Goal: Information Seeking & Learning: Learn about a topic

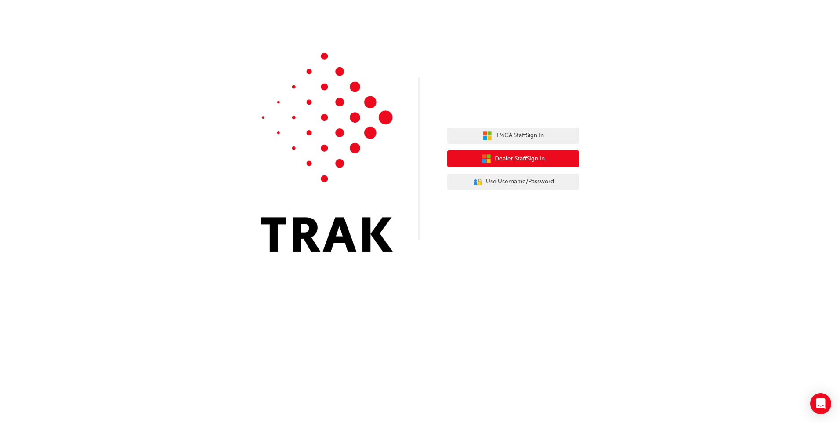
click at [519, 156] on span "Dealer Staff Sign In" at bounding box center [520, 159] width 50 height 10
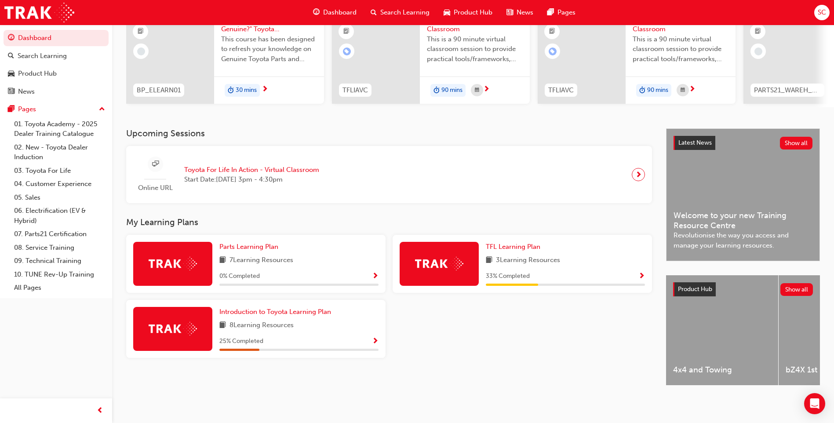
scroll to position [102, 0]
click at [243, 308] on span "Introduction to Toyota Learning Plan" at bounding box center [275, 312] width 112 height 8
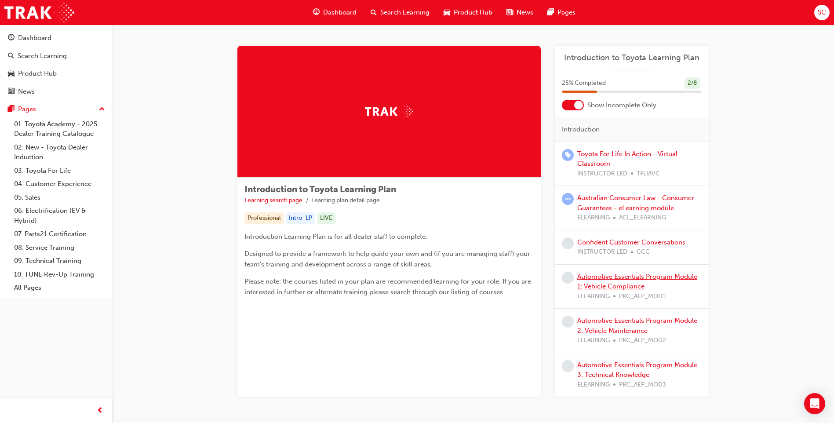
click at [602, 283] on link "Automotive Essentials Program Module 1: Vehicle Compliance" at bounding box center [637, 282] width 120 height 18
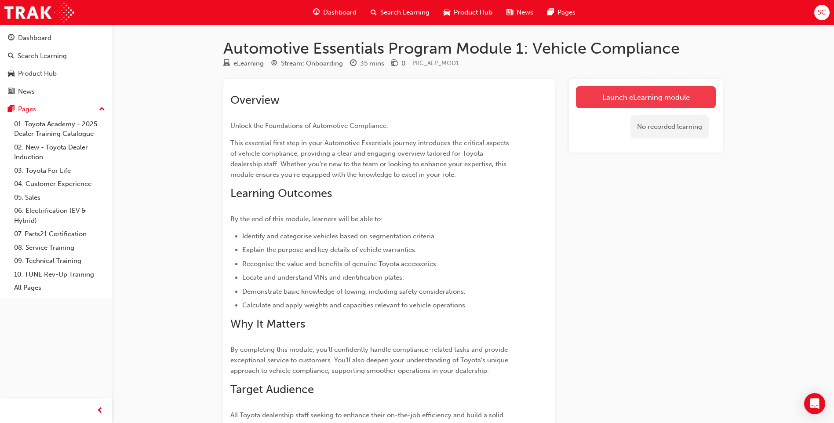
click at [607, 96] on link "Launch eLearning module" at bounding box center [646, 97] width 140 height 22
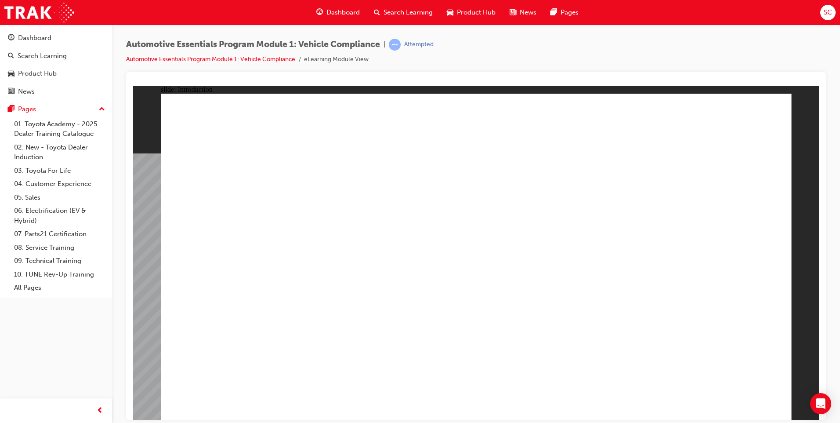
click at [169, 60] on link "Automotive Essentials Program Module 1: Vehicle Compliance" at bounding box center [210, 58] width 169 height 7
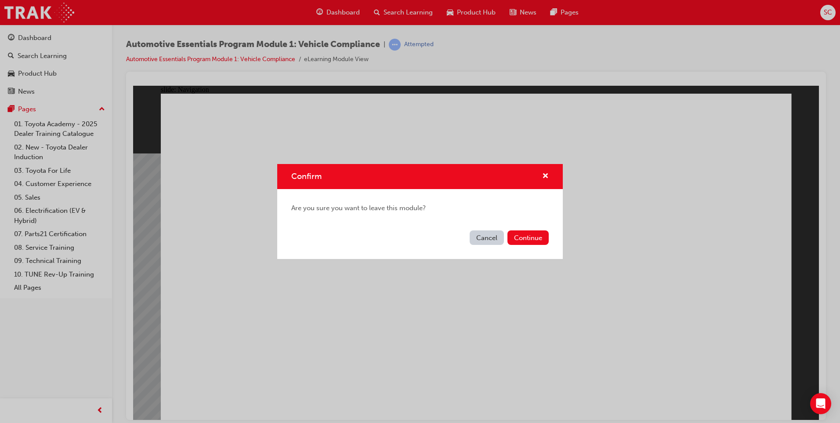
click at [483, 236] on button "Cancel" at bounding box center [487, 237] width 34 height 15
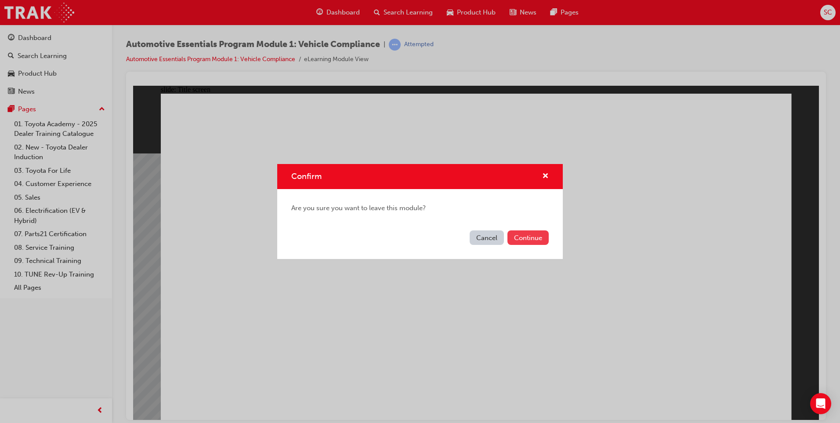
click at [523, 235] on button "Continue" at bounding box center [528, 237] width 41 height 15
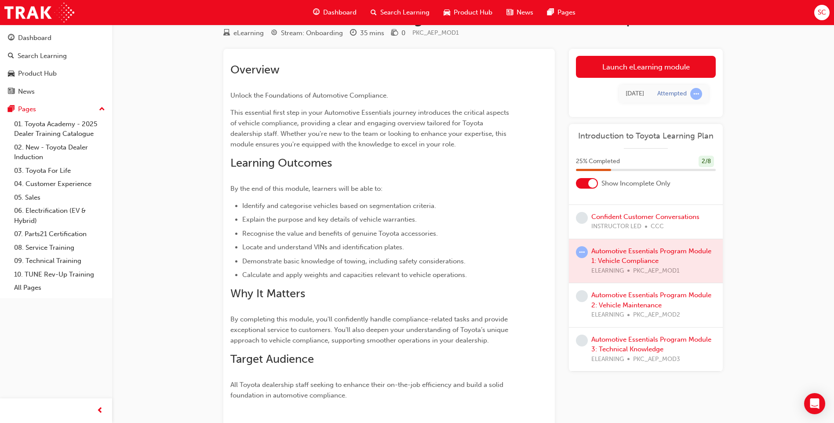
scroll to position [44, 0]
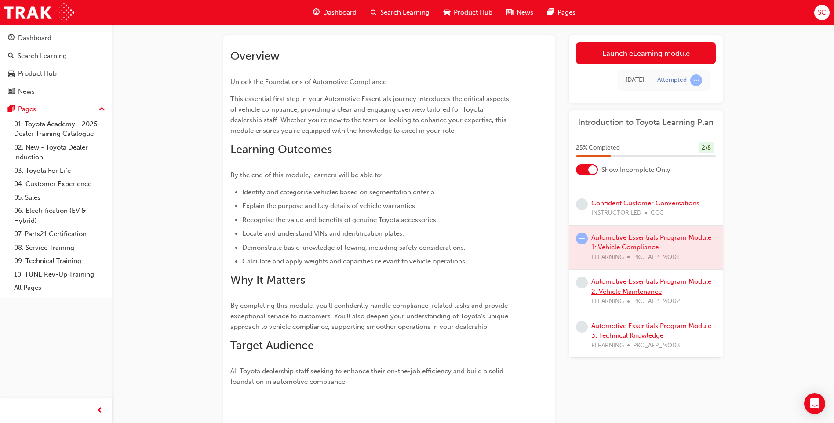
click at [622, 287] on link "Automotive Essentials Program Module 2: Vehicle Maintenance" at bounding box center [651, 286] width 120 height 18
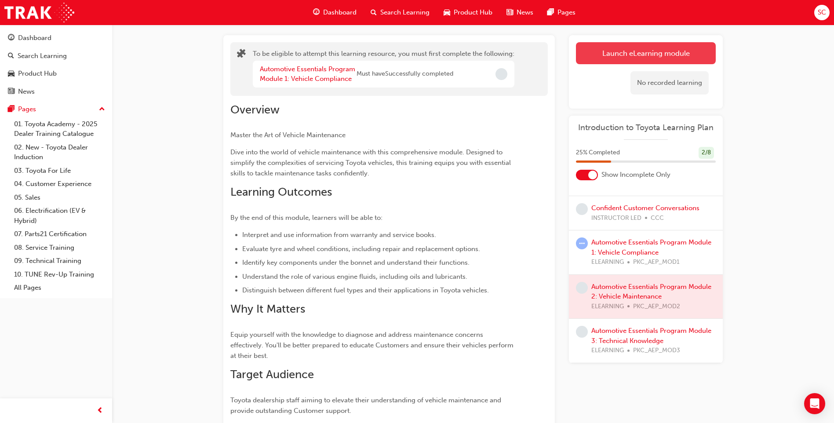
click at [607, 54] on button "Launch eLearning module" at bounding box center [646, 53] width 140 height 22
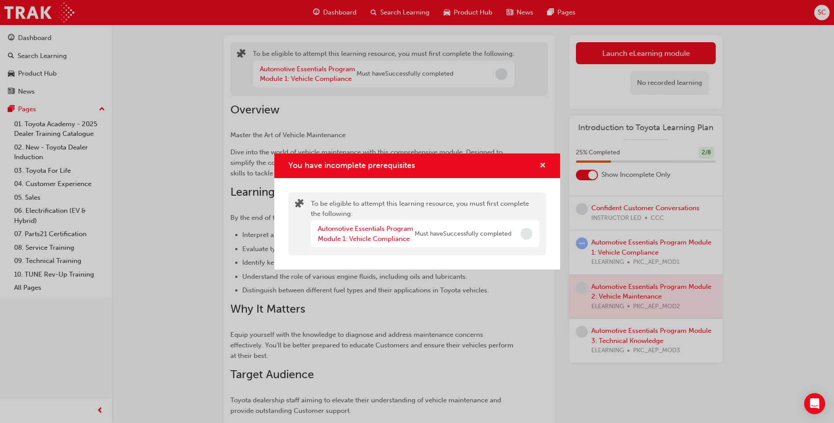
click at [540, 166] on span "cross-icon" at bounding box center [542, 166] width 7 height 8
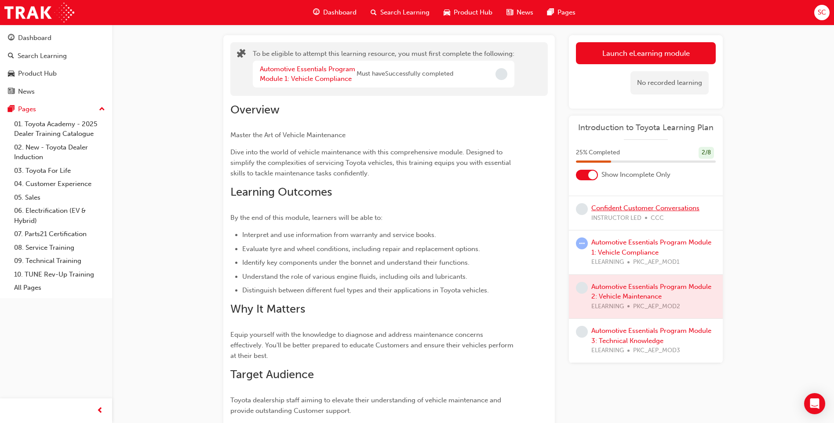
click at [618, 208] on link "Confident Customer Conversations" at bounding box center [645, 208] width 108 height 8
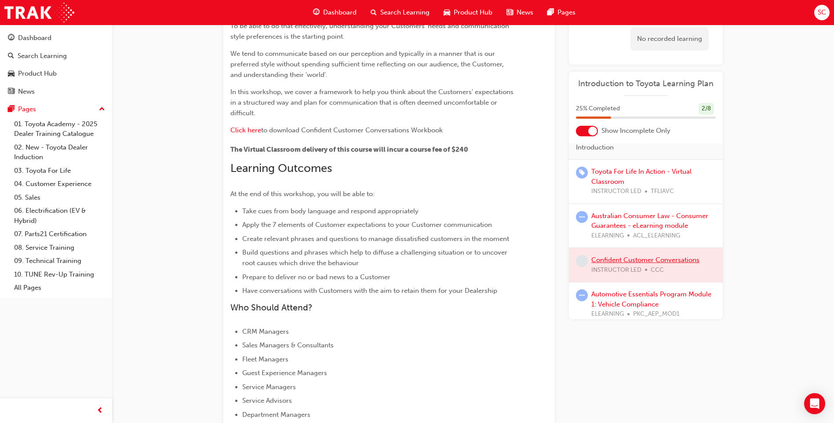
scroll to position [132, 0]
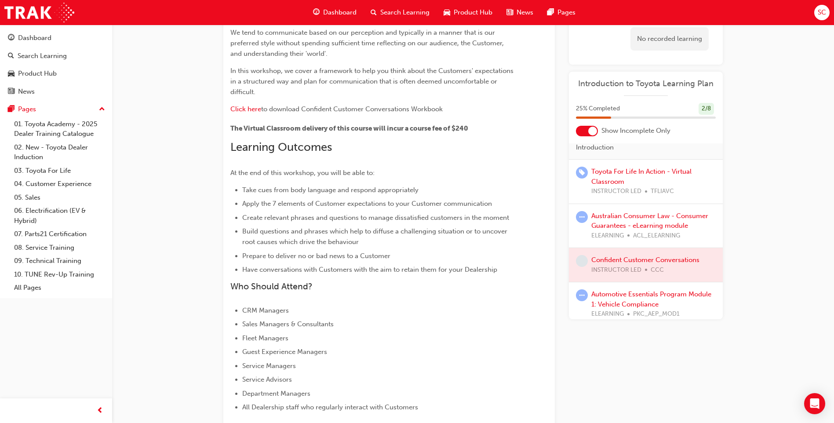
click at [620, 221] on div "Australian Consumer Law - Consumer Guarantees - eLearning module ELEARNING ACL_…" at bounding box center [653, 226] width 124 height 30
click at [611, 218] on link "Australian Consumer Law - Consumer Guarantees - eLearning module" at bounding box center [649, 221] width 117 height 18
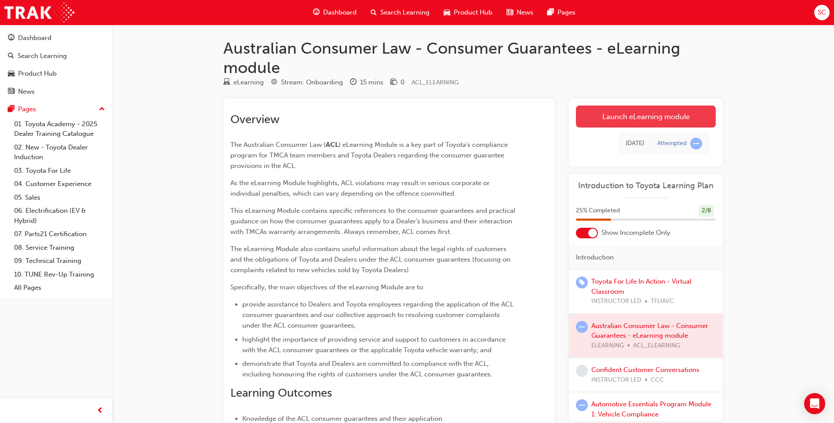
click at [614, 117] on link "Launch eLearning module" at bounding box center [646, 116] width 140 height 22
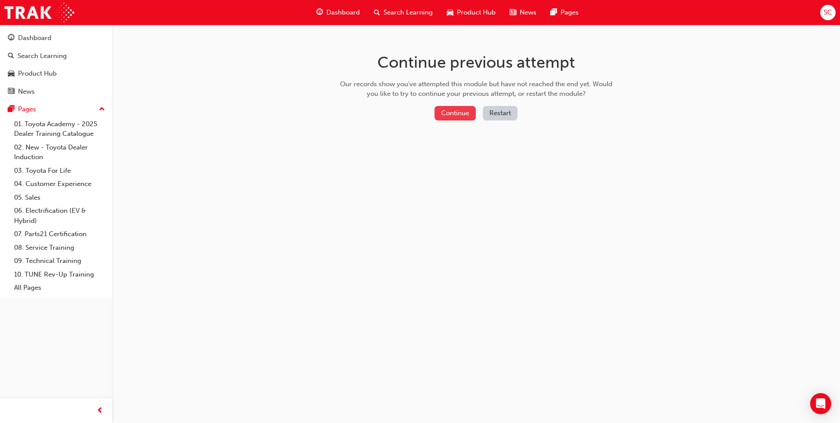
click at [458, 113] on button "Continue" at bounding box center [455, 113] width 41 height 15
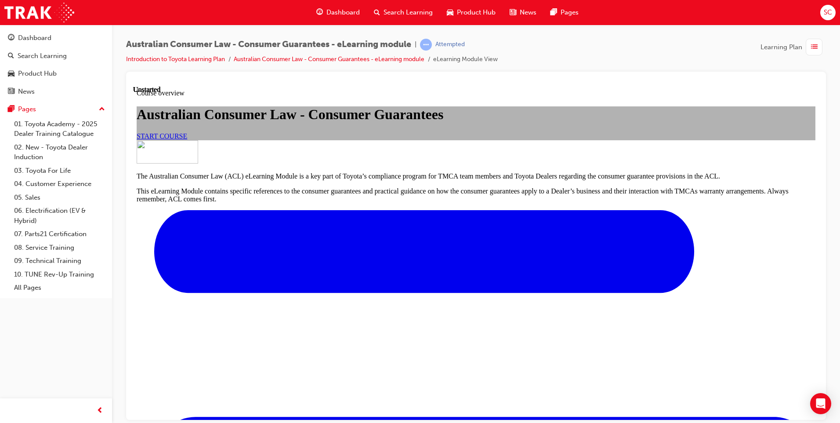
click at [187, 139] on span "START COURSE" at bounding box center [162, 135] width 51 height 7
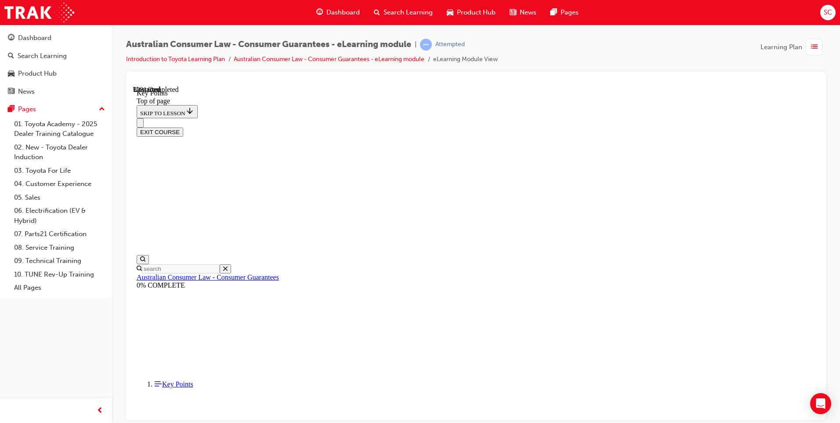
scroll to position [366, 0]
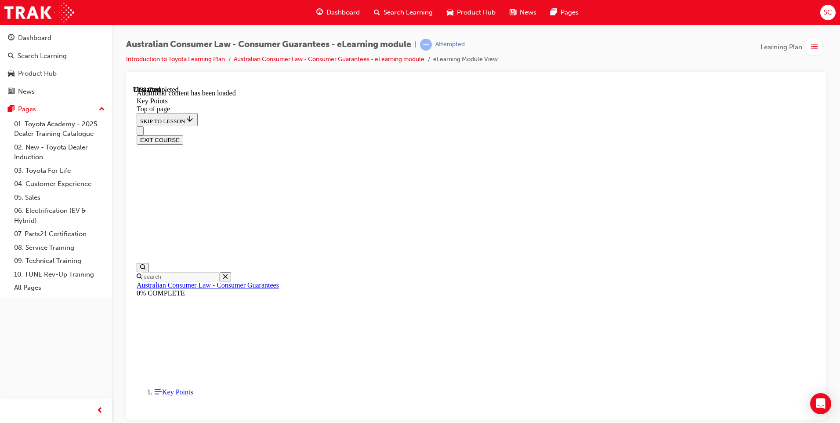
scroll to position [1127, 0]
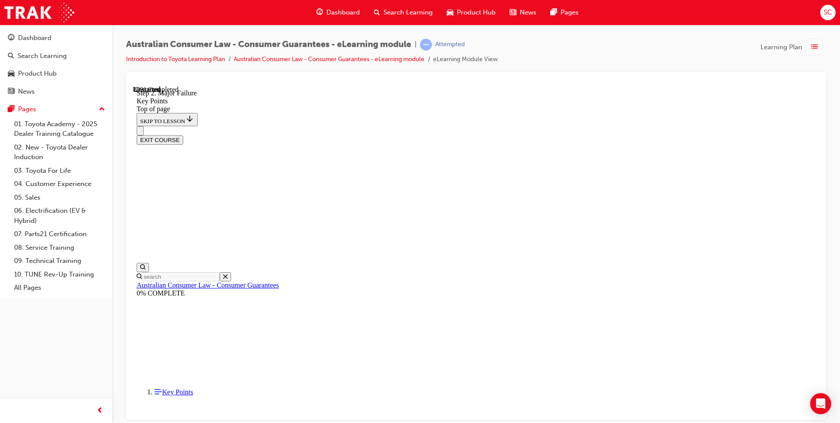
scroll to position [1407, 0]
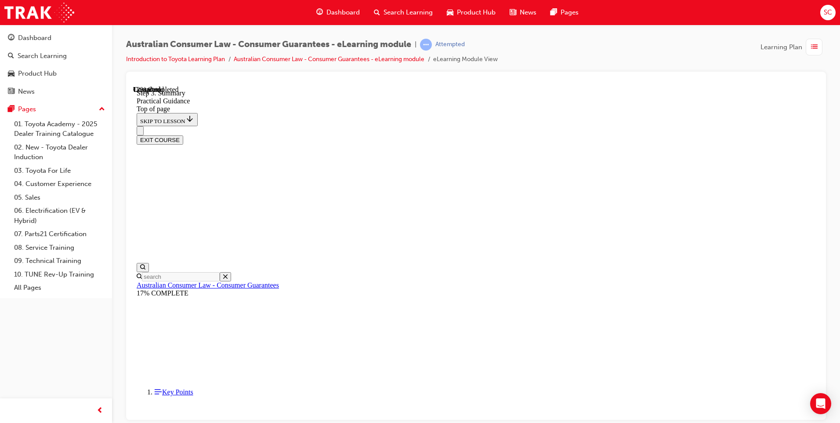
click at [815, 135] on div "EXIT COURSE" at bounding box center [476, 139] width 679 height 9
click at [183, 135] on button "EXIT COURSE" at bounding box center [160, 139] width 47 height 9
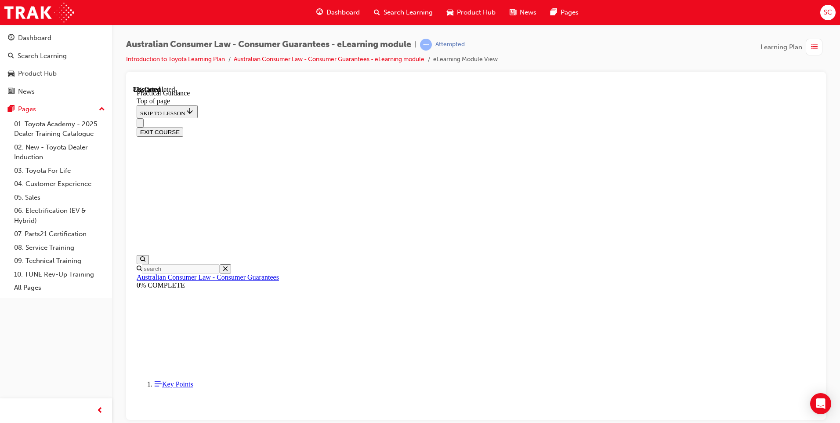
scroll to position [27, 0]
click at [828, 15] on span "SC" at bounding box center [828, 12] width 8 height 10
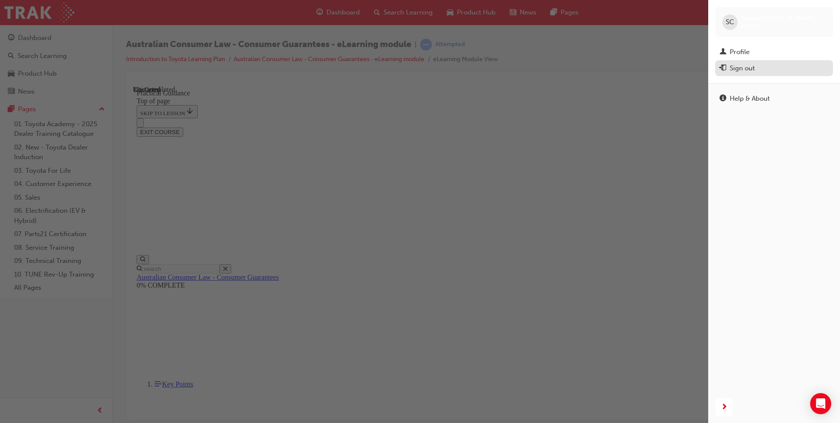
click at [794, 66] on div "Sign out" at bounding box center [774, 68] width 109 height 11
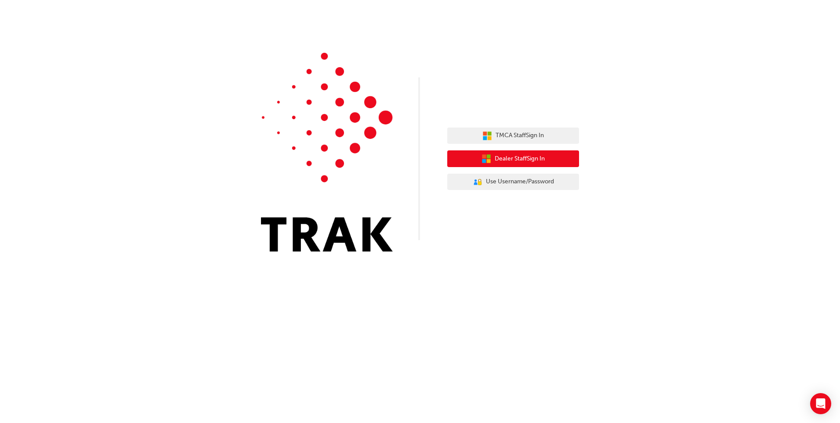
click at [503, 160] on span "Dealer Staff Sign In" at bounding box center [520, 159] width 50 height 10
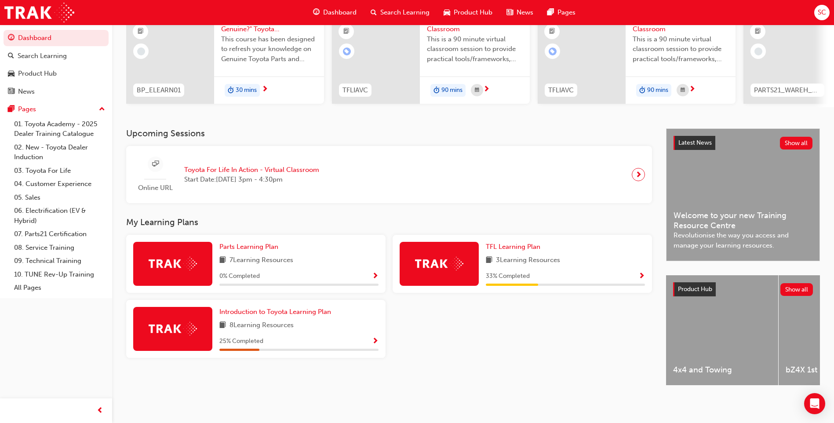
scroll to position [102, 0]
click at [375, 338] on span "Show Progress" at bounding box center [375, 342] width 7 height 8
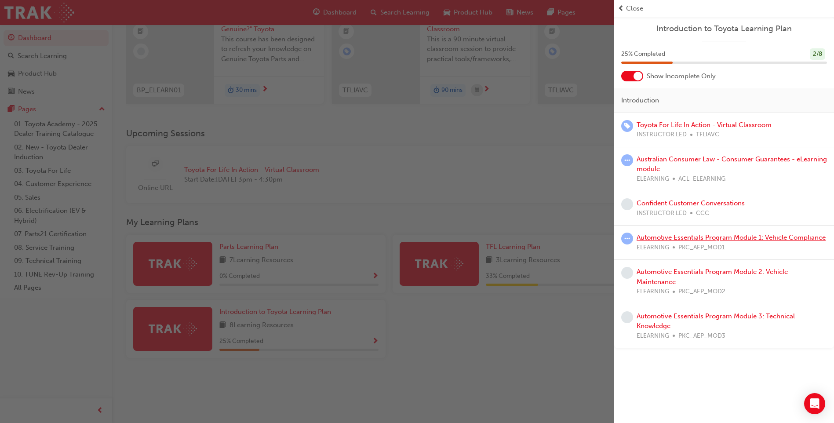
click at [666, 237] on link "Automotive Essentials Program Module 1: Vehicle Compliance" at bounding box center [731, 237] width 189 height 8
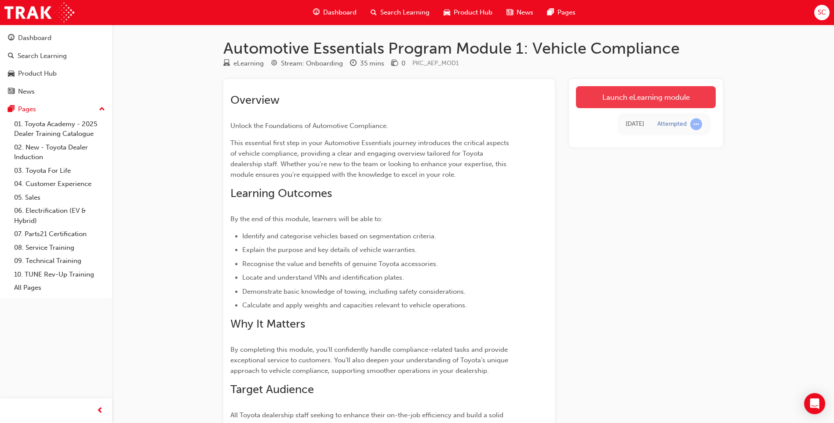
click at [640, 98] on link "Launch eLearning module" at bounding box center [646, 97] width 140 height 22
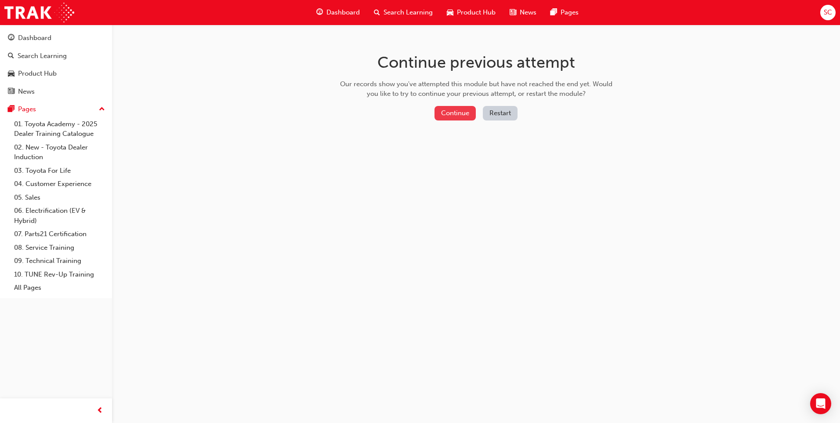
click at [462, 113] on button "Continue" at bounding box center [455, 113] width 41 height 15
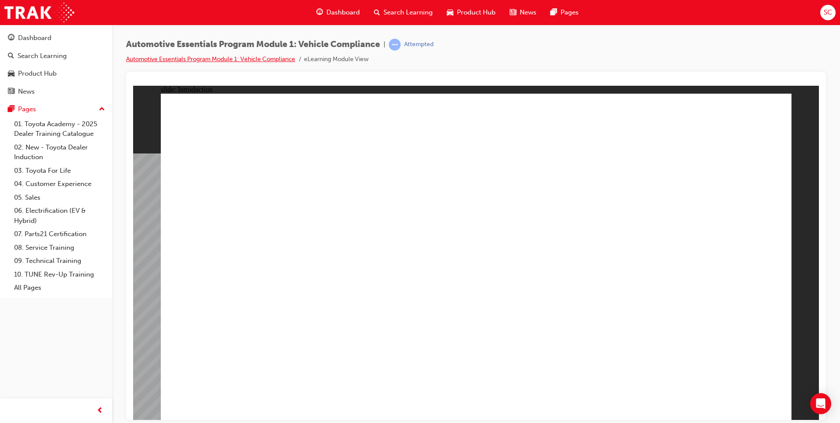
click at [205, 60] on link "Automotive Essentials Program Module 1: Vehicle Compliance" at bounding box center [210, 58] width 169 height 7
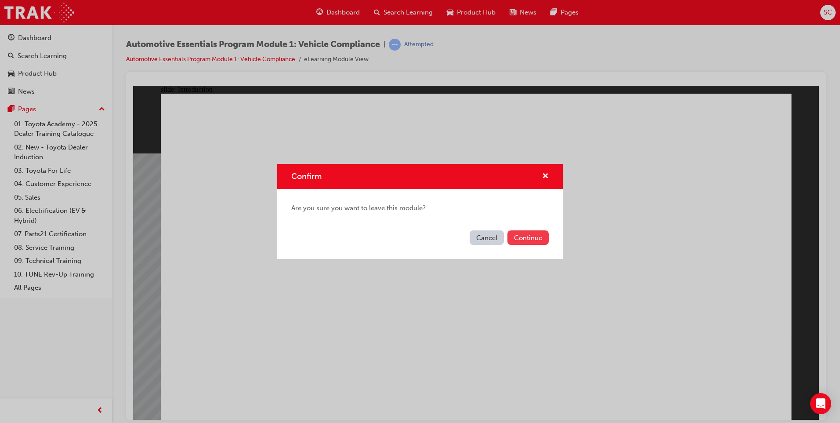
click at [520, 235] on button "Continue" at bounding box center [528, 237] width 41 height 15
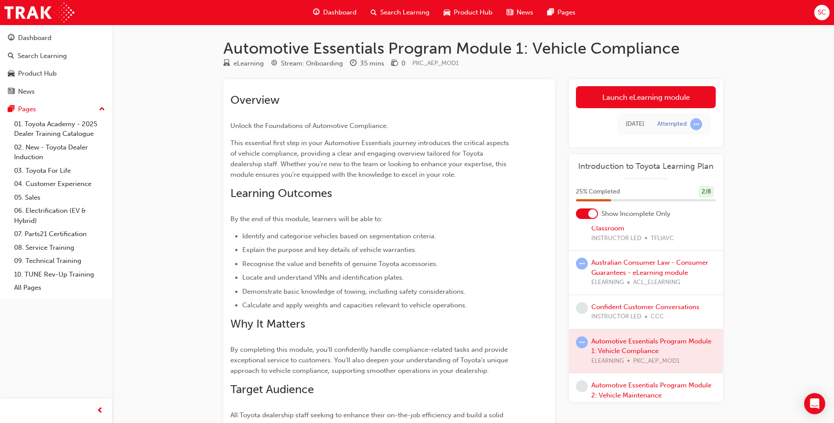
scroll to position [88, 0]
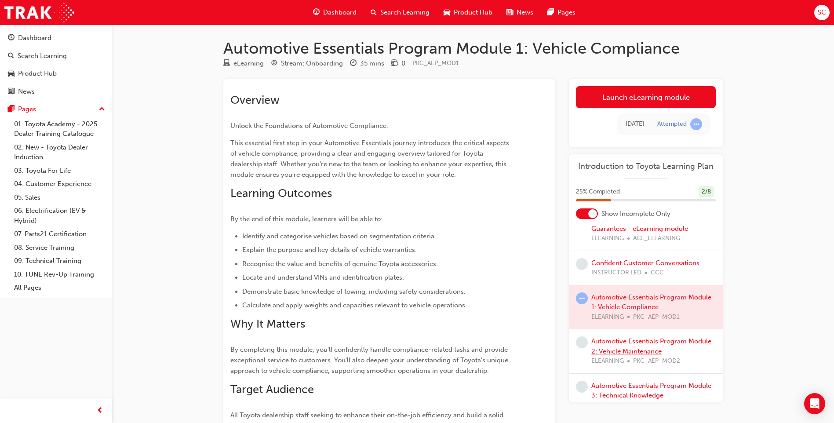
click at [609, 345] on link "Automotive Essentials Program Module 2: Vehicle Maintenance" at bounding box center [651, 346] width 120 height 18
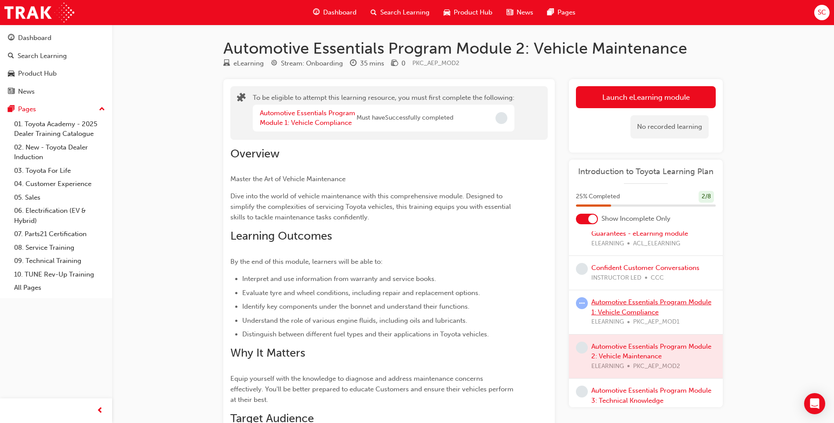
click at [614, 309] on link "Automotive Essentials Program Module 1: Vehicle Compliance" at bounding box center [651, 307] width 120 height 18
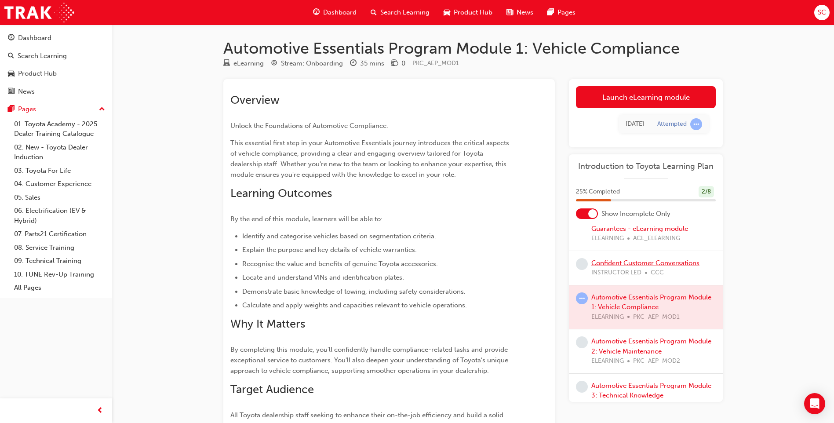
click at [614, 262] on link "Confident Customer Conversations" at bounding box center [645, 263] width 108 height 8
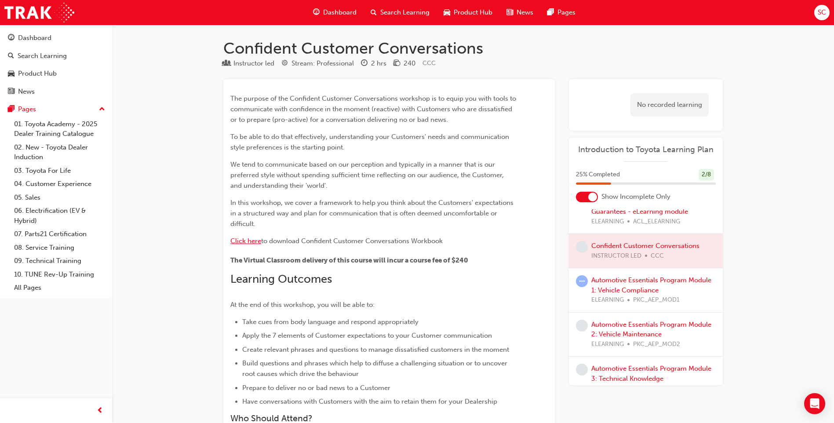
click at [244, 239] on span "Click here" at bounding box center [245, 241] width 31 height 8
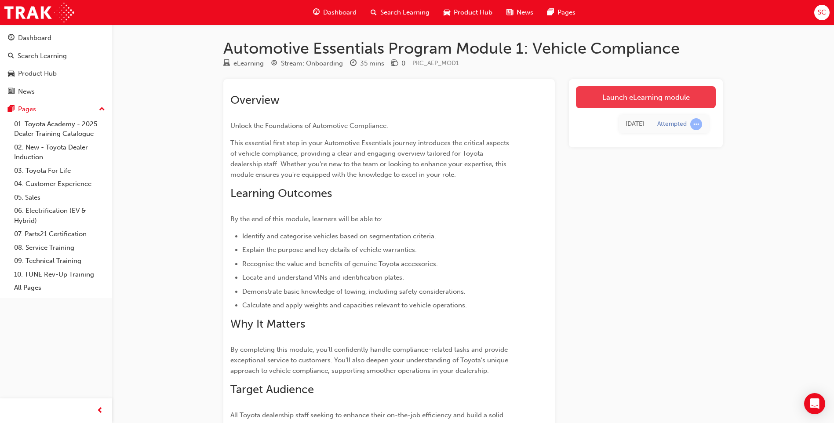
click at [633, 97] on link "Launch eLearning module" at bounding box center [646, 97] width 140 height 22
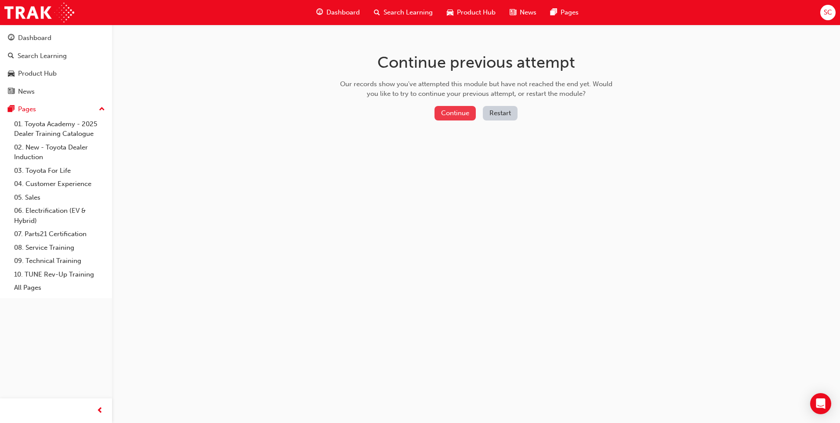
click at [442, 109] on button "Continue" at bounding box center [455, 113] width 41 height 15
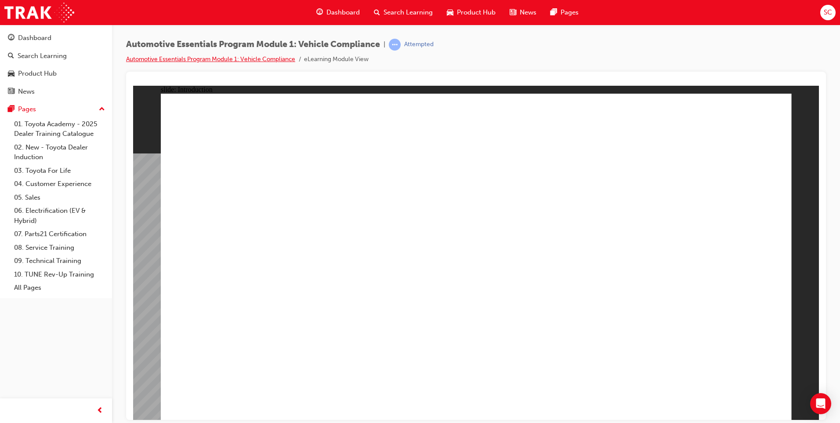
click at [154, 59] on link "Automotive Essentials Program Module 1: Vehicle Compliance" at bounding box center [210, 58] width 169 height 7
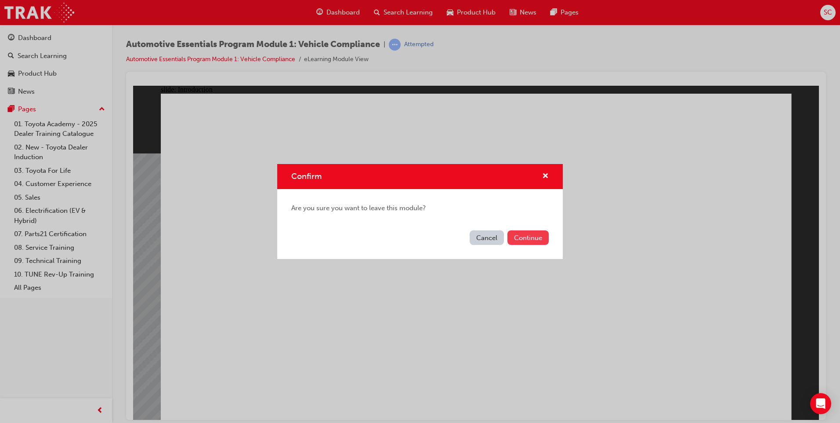
click at [520, 236] on button "Continue" at bounding box center [528, 237] width 41 height 15
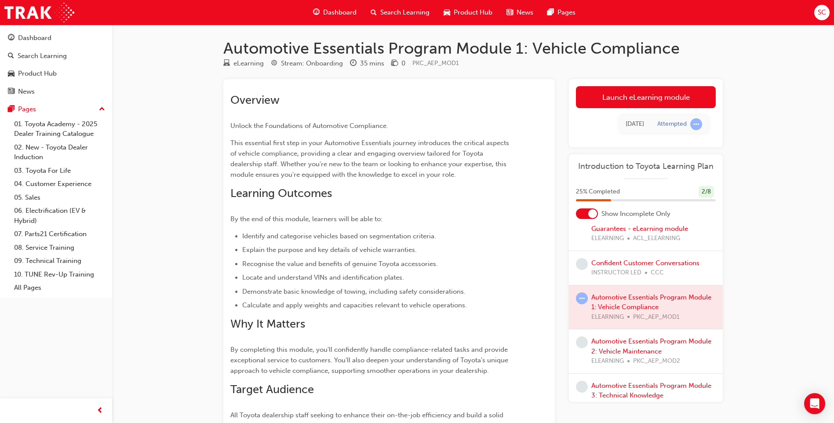
scroll to position [104, 0]
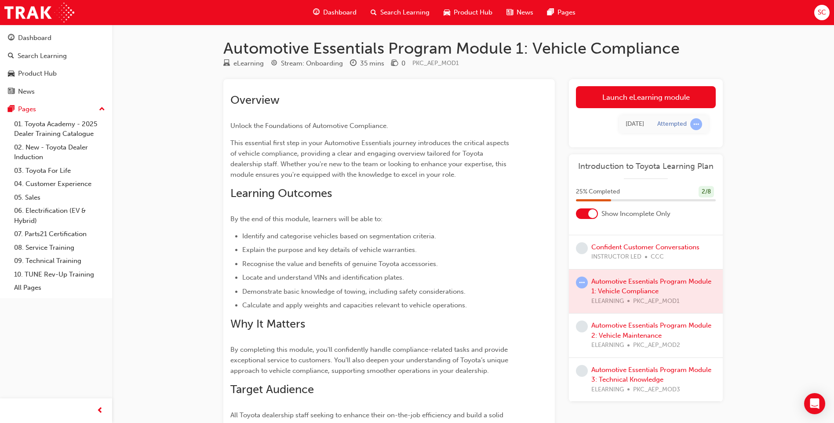
click at [618, 287] on div at bounding box center [646, 291] width 154 height 44
click at [624, 282] on div at bounding box center [646, 291] width 154 height 44
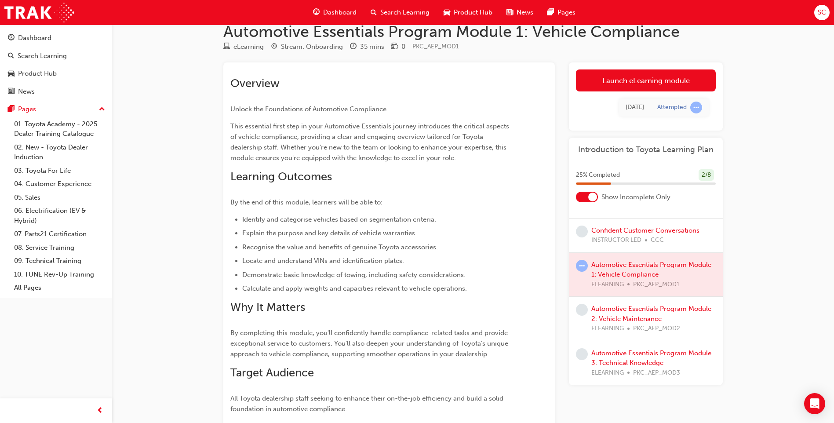
scroll to position [2, 0]
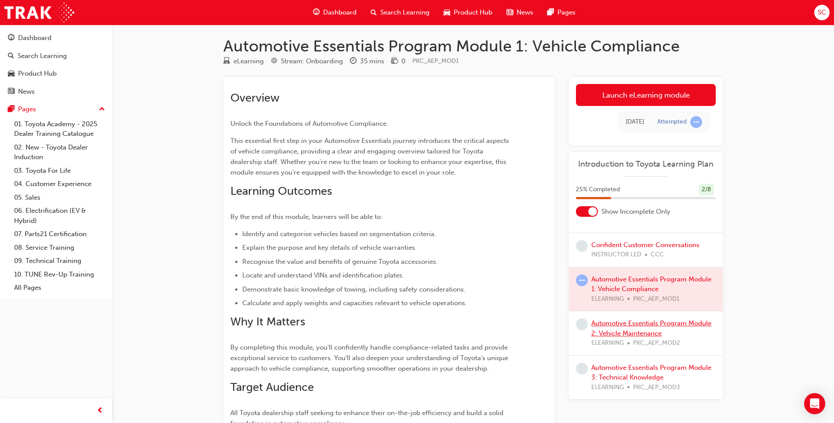
click at [619, 327] on link "Automotive Essentials Program Module 2: Vehicle Maintenance" at bounding box center [651, 328] width 120 height 18
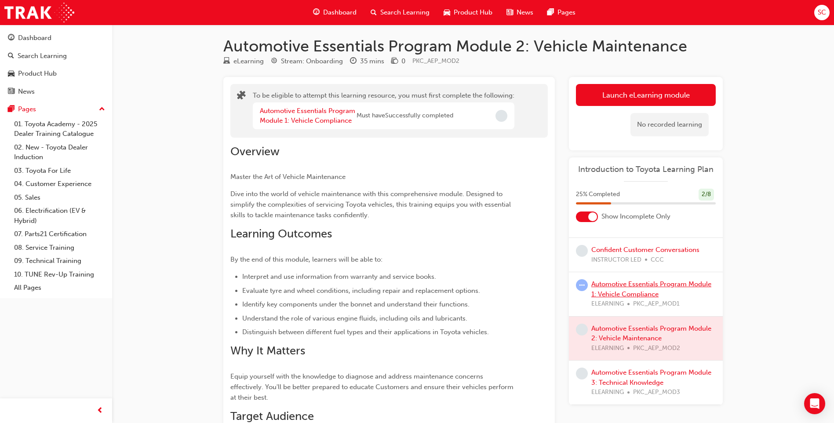
click at [614, 290] on link "Automotive Essentials Program Module 1: Vehicle Compliance" at bounding box center [651, 289] width 120 height 18
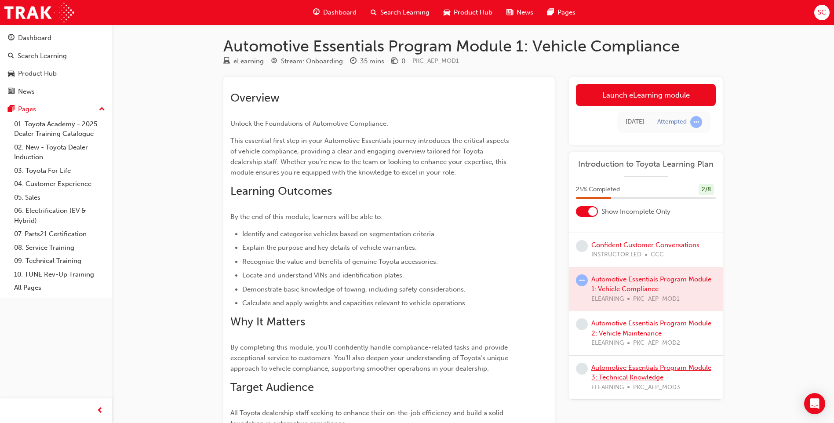
click at [628, 371] on link "Automotive Essentials Program Module 3: Technical Knowledge" at bounding box center [651, 373] width 120 height 18
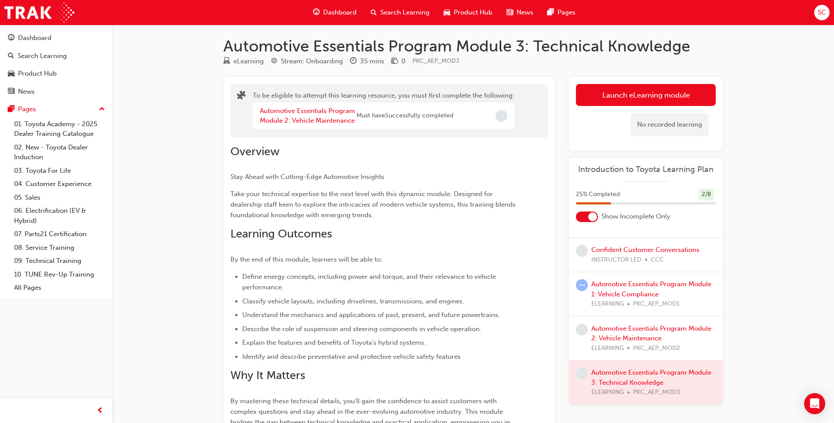
click at [622, 345] on span "ELEARNING" at bounding box center [607, 348] width 33 height 10
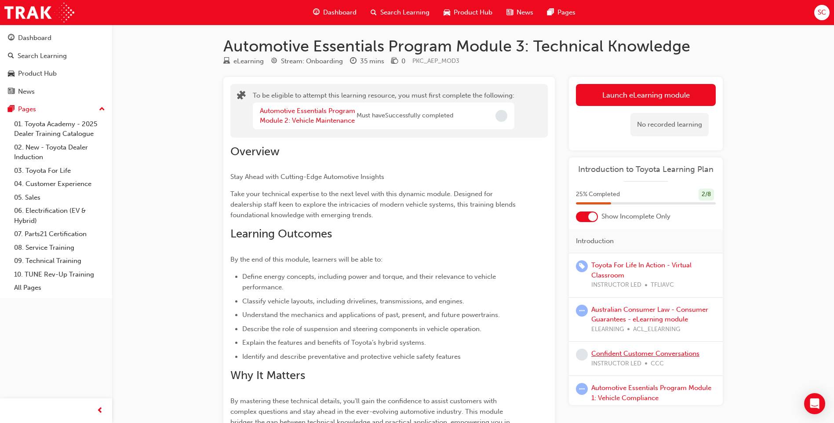
click at [610, 353] on link "Confident Customer Conversations" at bounding box center [645, 353] width 108 height 8
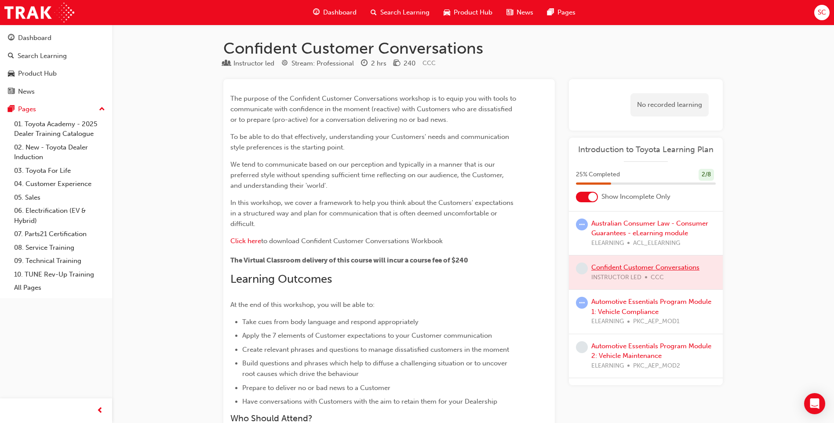
scroll to position [88, 0]
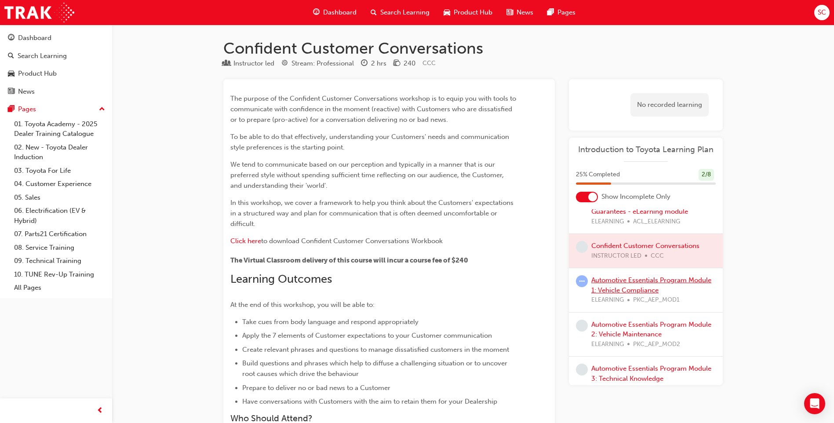
click at [621, 287] on link "Automotive Essentials Program Module 1: Vehicle Compliance" at bounding box center [651, 285] width 120 height 18
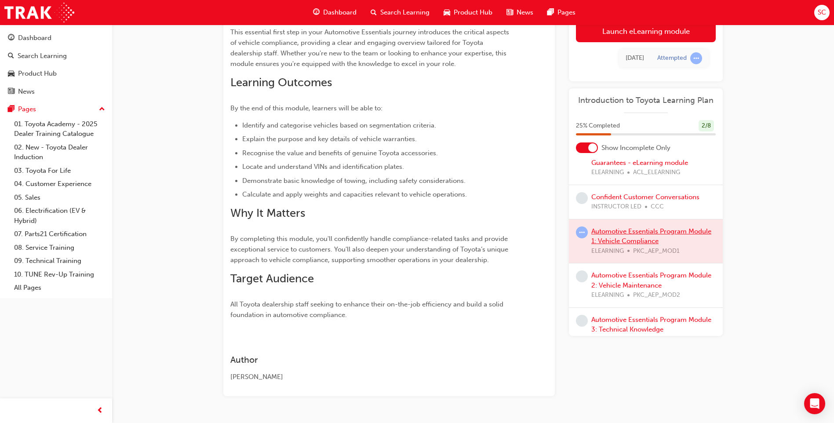
scroll to position [132, 0]
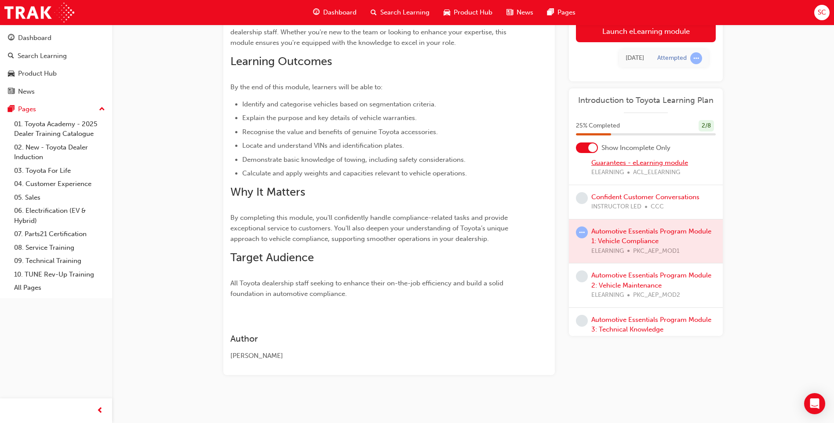
click at [620, 161] on link "Australian Consumer Law - Consumer Guarantees - eLearning module" at bounding box center [649, 158] width 117 height 18
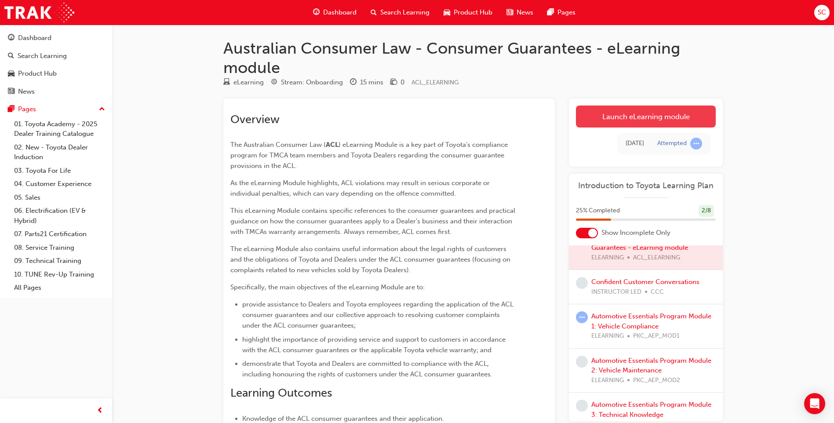
click at [625, 114] on link "Launch eLearning module" at bounding box center [646, 116] width 140 height 22
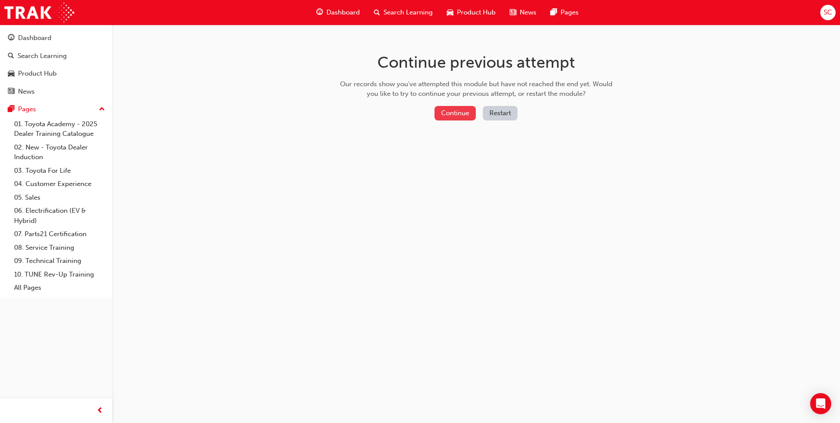
click at [459, 112] on button "Continue" at bounding box center [455, 113] width 41 height 15
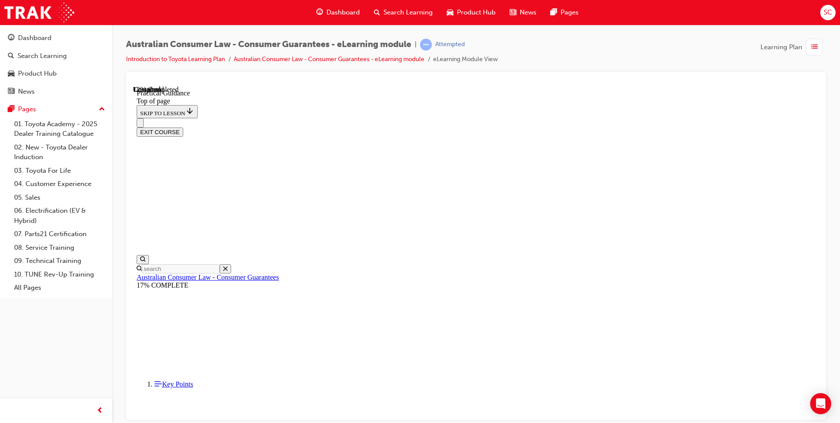
scroll to position [115, 0]
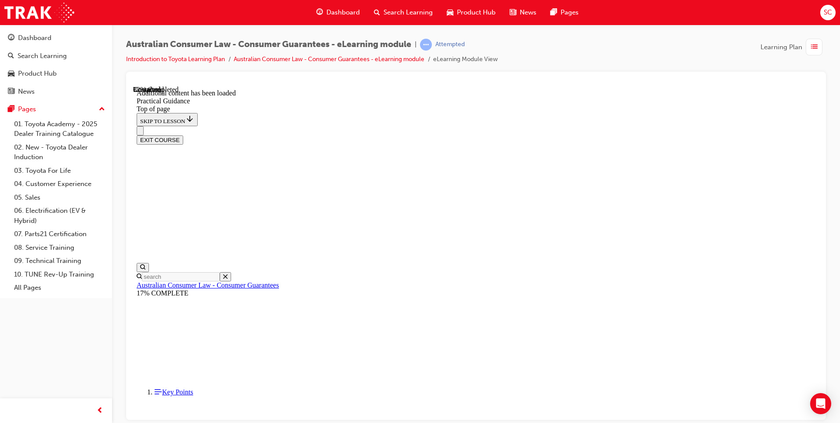
scroll to position [539, 0]
